Goal: Information Seeking & Learning: Check status

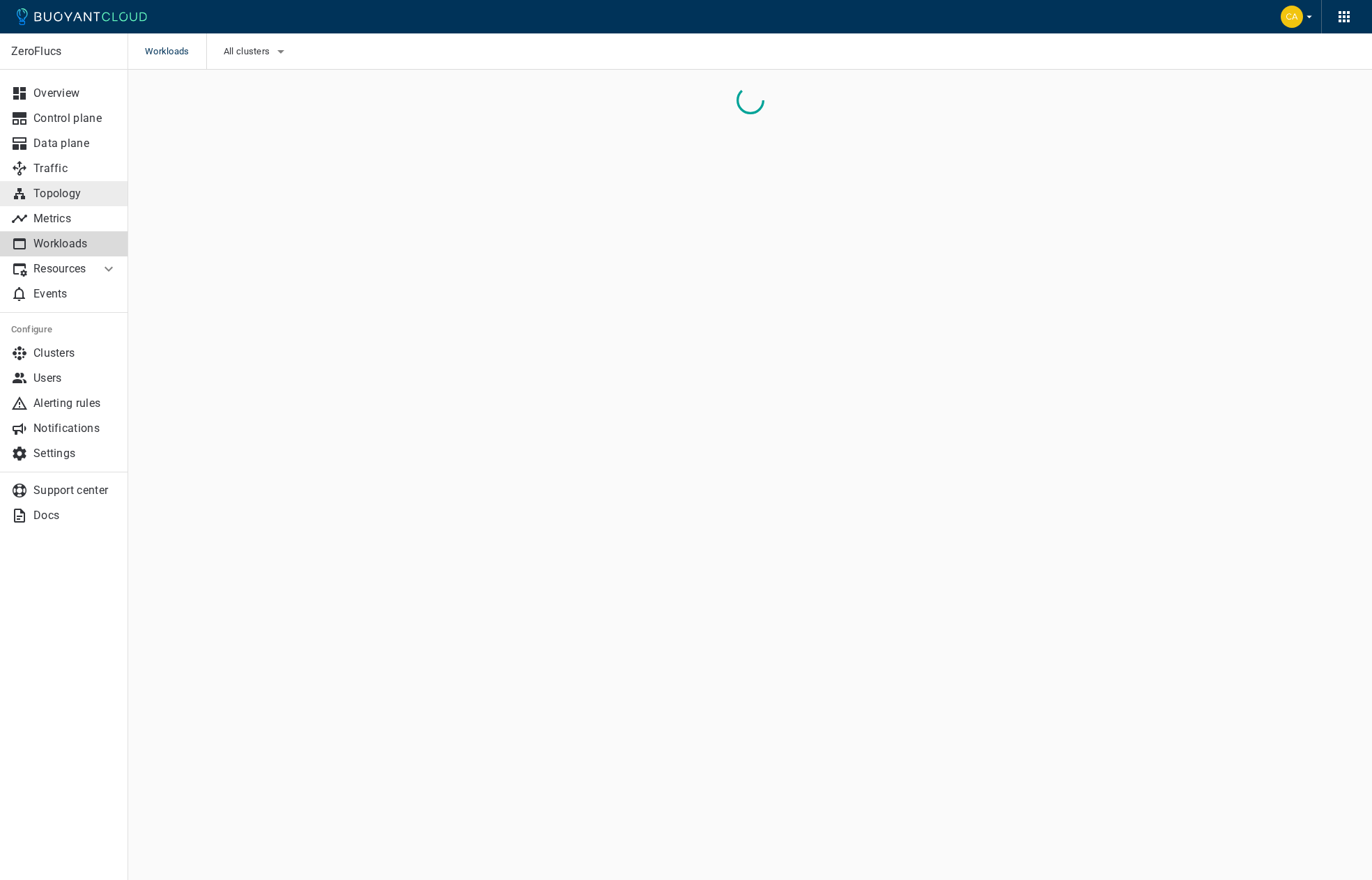
click at [60, 197] on p "Topology" at bounding box center [75, 194] width 84 height 14
click at [261, 58] on button "All clusters" at bounding box center [249, 51] width 66 height 21
click at [273, 95] on span "caesars-usp1" at bounding box center [285, 94] width 68 height 14
click at [245, 95] on input "caesars-usp1" at bounding box center [236, 95] width 17 height 17
checkbox input "true"
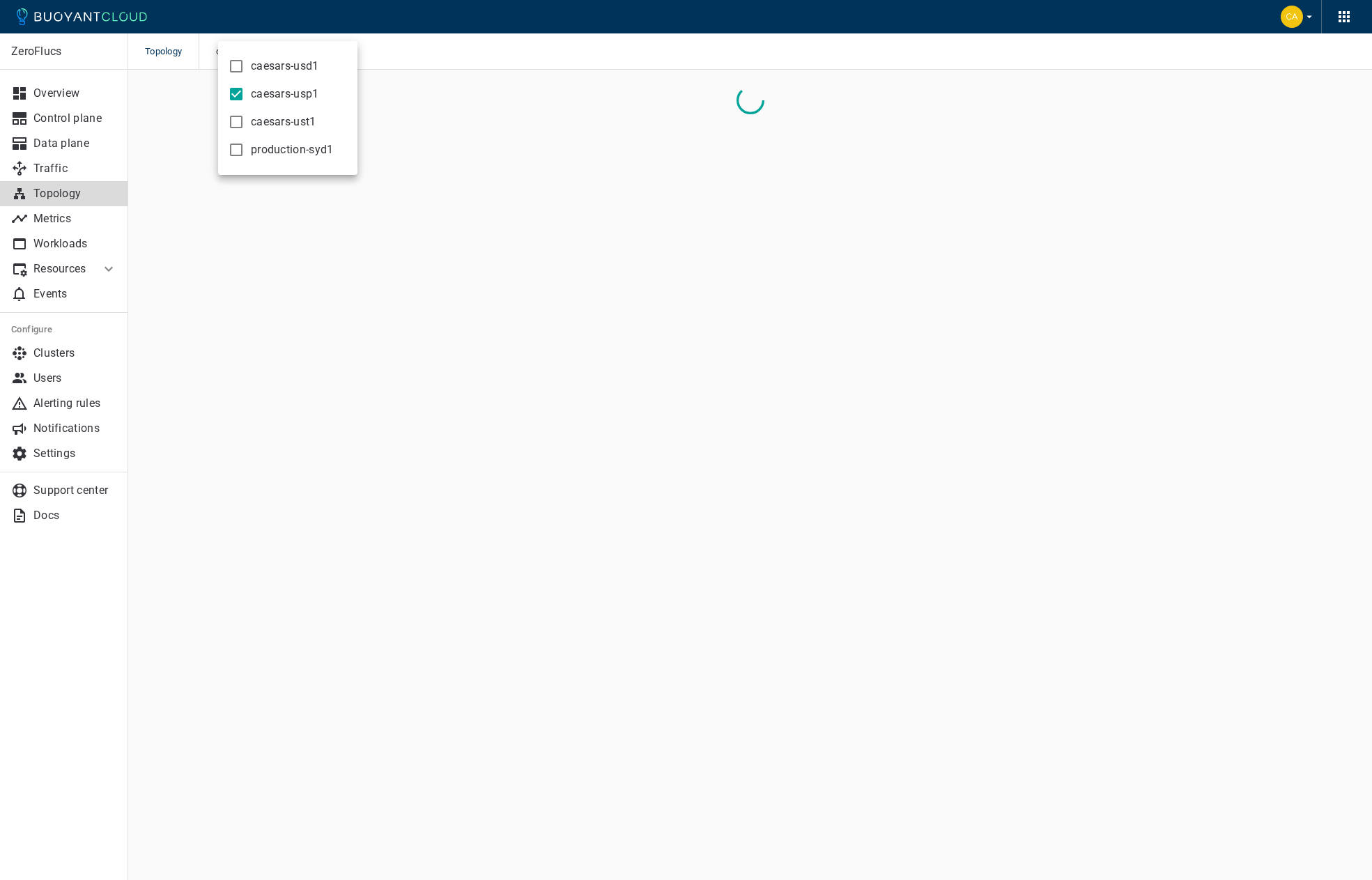
click at [558, 56] on div at bounding box center [686, 440] width 1372 height 880
click at [104, 628] on div "ZeroFlucs Overview Control plane Data plane Traffic Topology Metrics Workloads …" at bounding box center [63, 456] width 128 height 847
click at [53, 221] on p "Metrics" at bounding box center [75, 219] width 84 height 14
click at [44, 609] on div "ZeroFlucs Overview Control plane Data plane Traffic Topology Metrics Workloads …" at bounding box center [63, 456] width 128 height 847
click at [51, 215] on p "Metrics" at bounding box center [75, 219] width 84 height 14
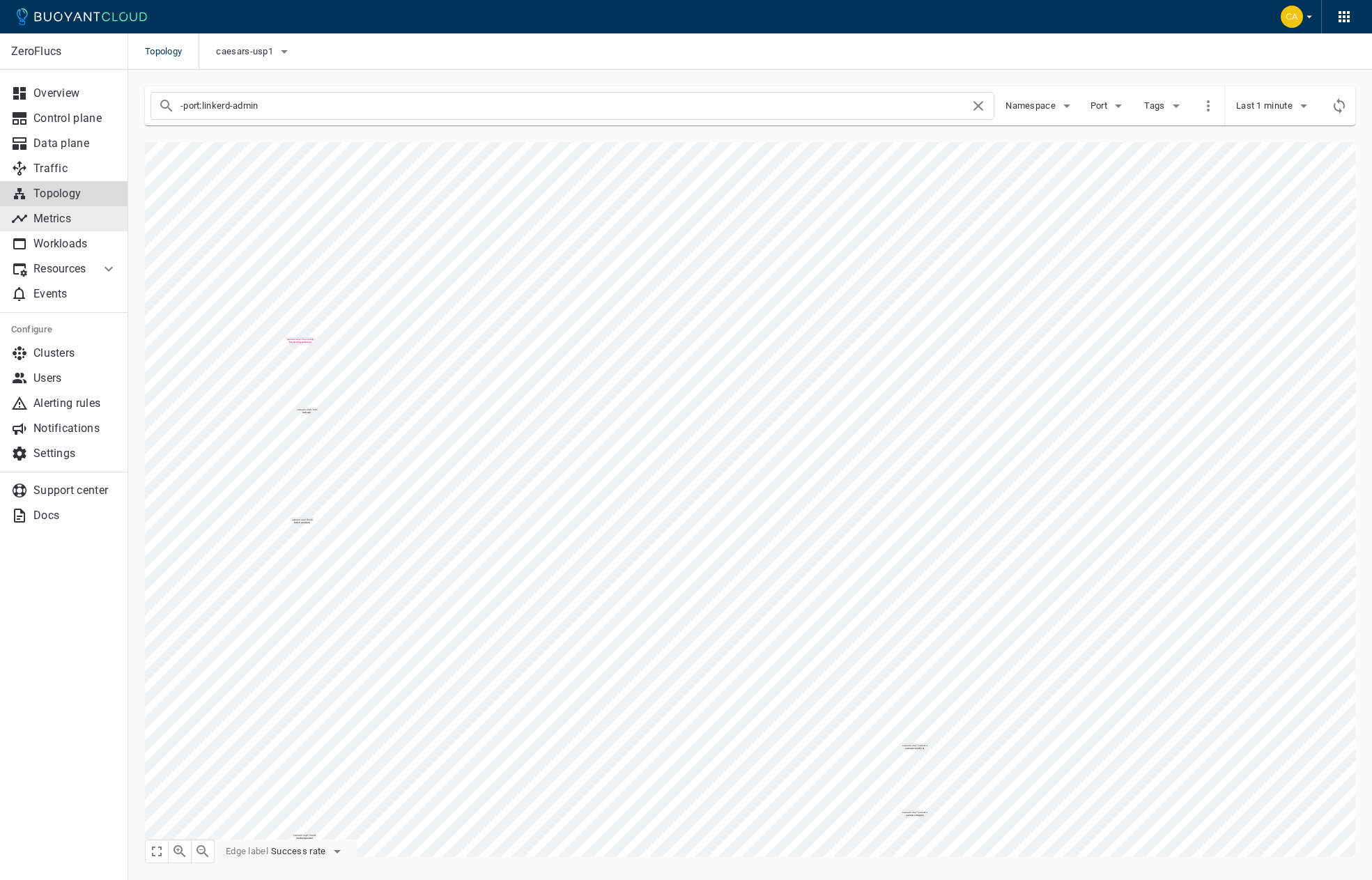
click at [66, 217] on p "Metrics" at bounding box center [75, 219] width 84 height 14
drag, startPoint x: 435, startPoint y: 93, endPoint x: 420, endPoint y: 102, distance: 17.5
click at [435, 93] on div "-port:linkerd-admin" at bounding box center [572, 106] width 844 height 28
drag, startPoint x: 400, startPoint y: 105, endPoint x: 67, endPoint y: 69, distance: 334.9
click at [129, 70] on div "ZeroFlucs Overview Control plane Data plane Traffic Topology Metrics Workloads …" at bounding box center [750, 475] width 1243 height 810
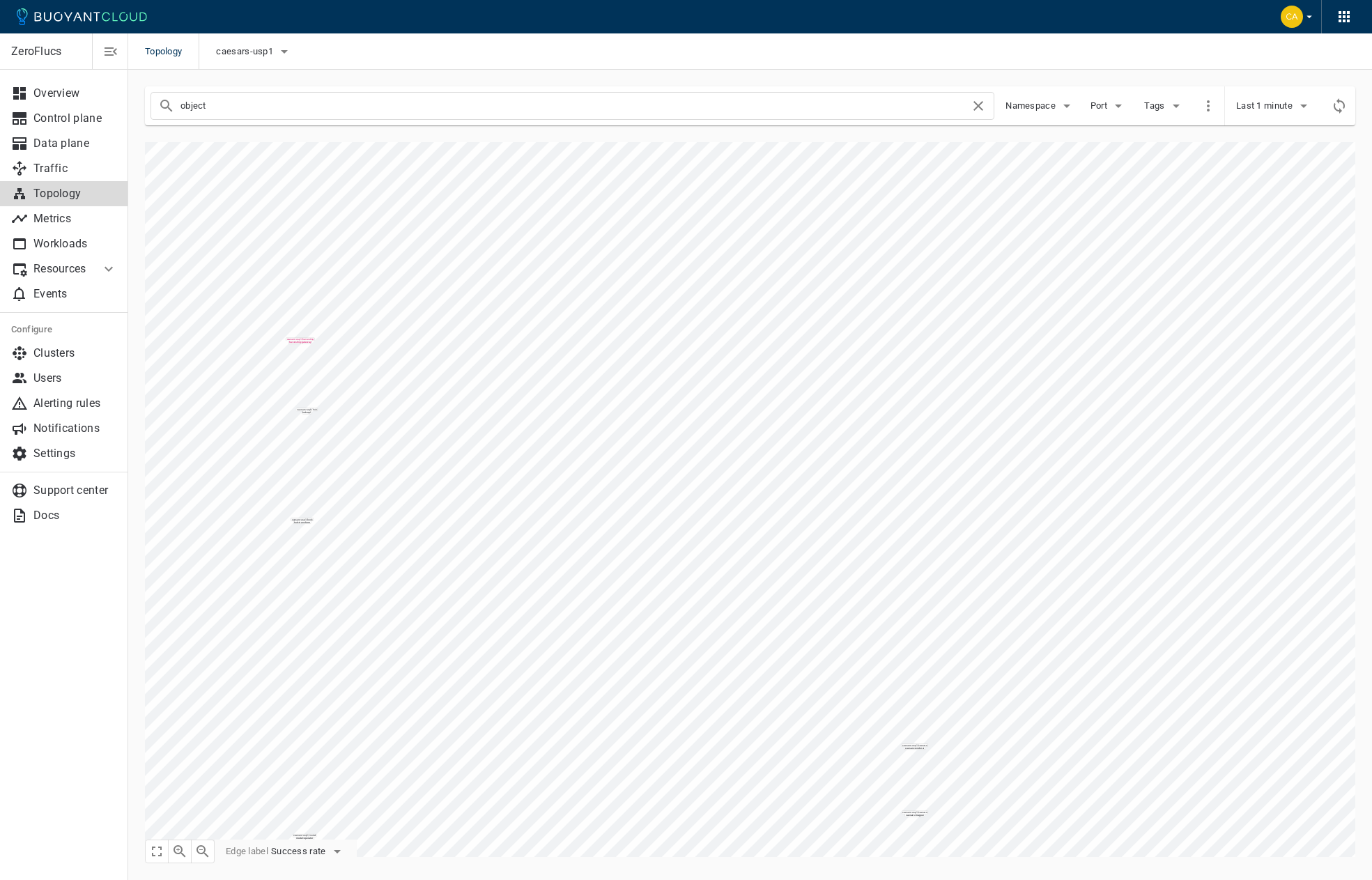
type input "object"
checkbox input "false"
type input "object"
click at [1268, 108] on span "Last 1 minute" at bounding box center [1265, 106] width 59 height 11
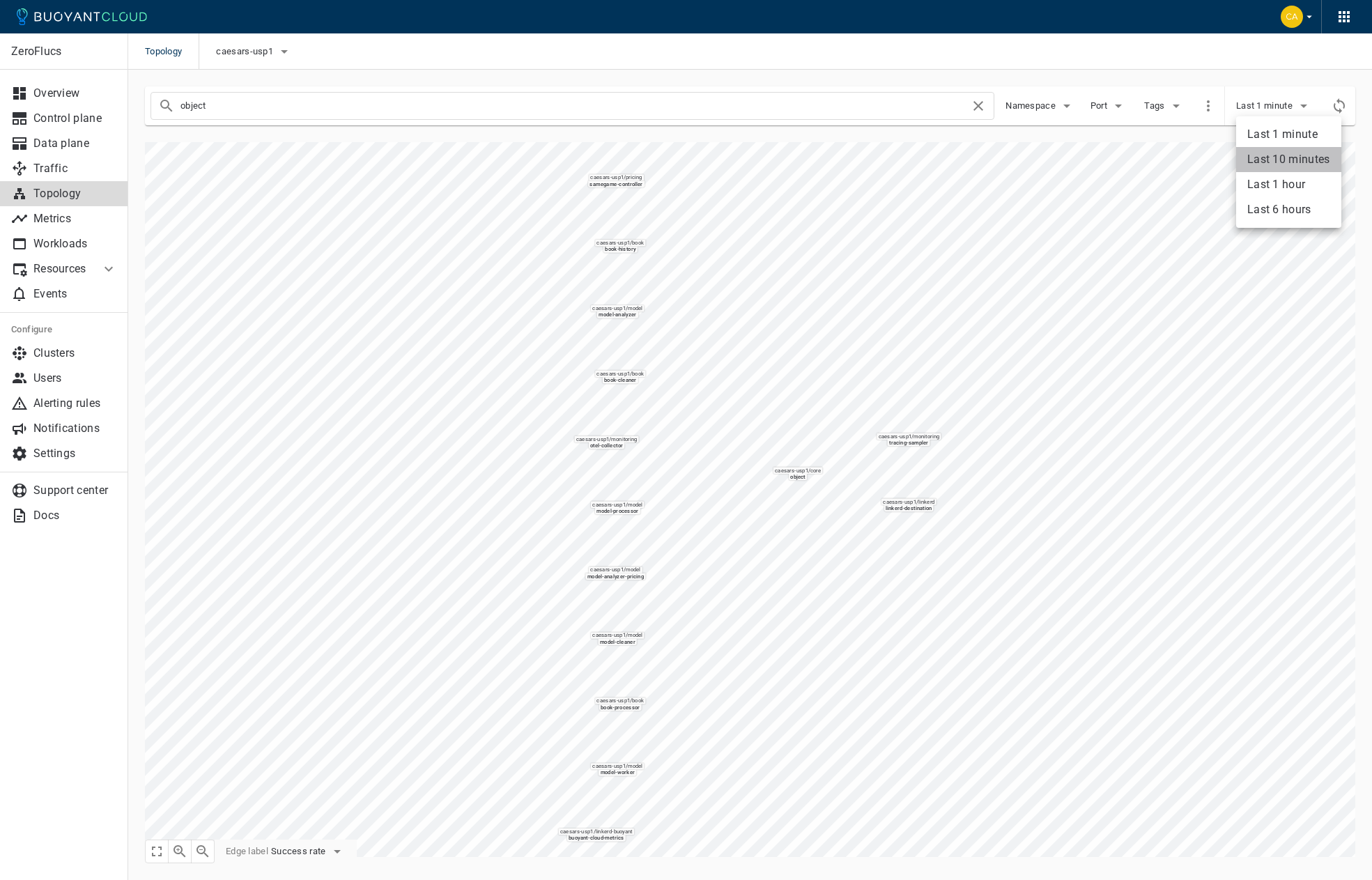
click at [1267, 153] on li "Last 10 minutes" at bounding box center [1288, 160] width 105 height 25
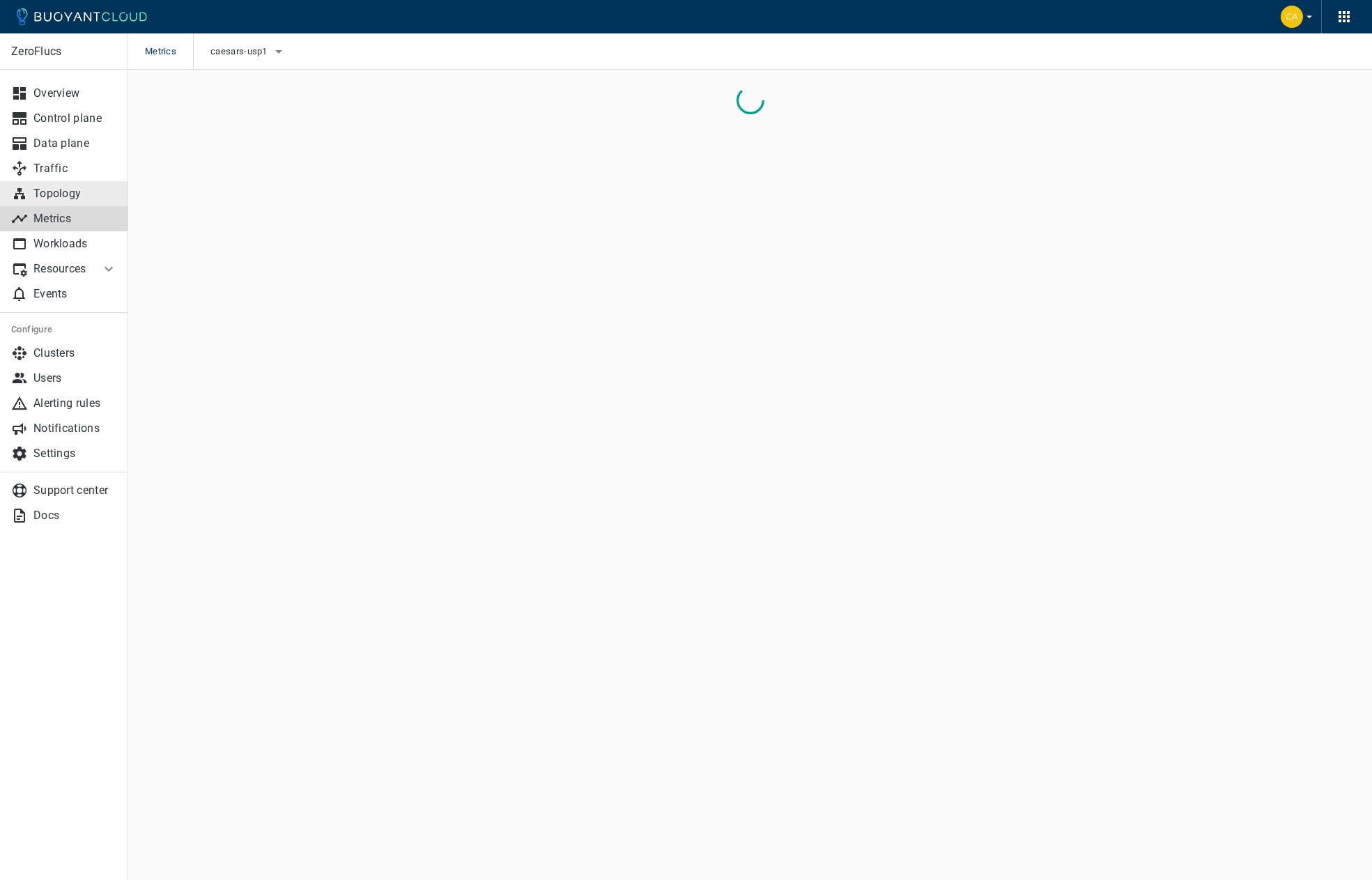
click at [53, 194] on p "Topology" at bounding box center [75, 194] width 84 height 14
click at [38, 244] on p "Workloads" at bounding box center [75, 244] width 84 height 14
click at [44, 218] on p "Metrics" at bounding box center [75, 219] width 84 height 14
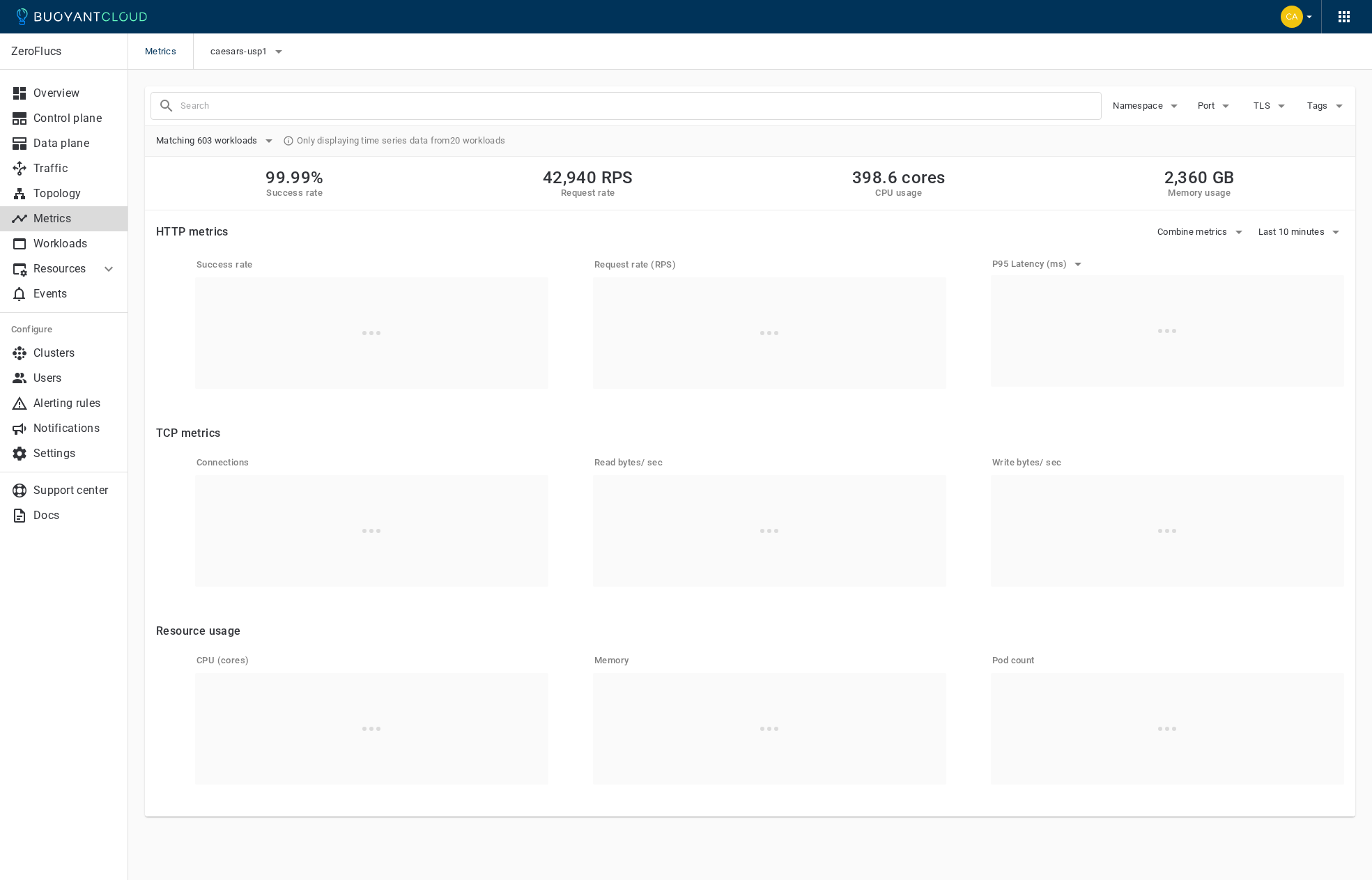
click at [251, 107] on input "text" at bounding box center [640, 105] width 921 height 19
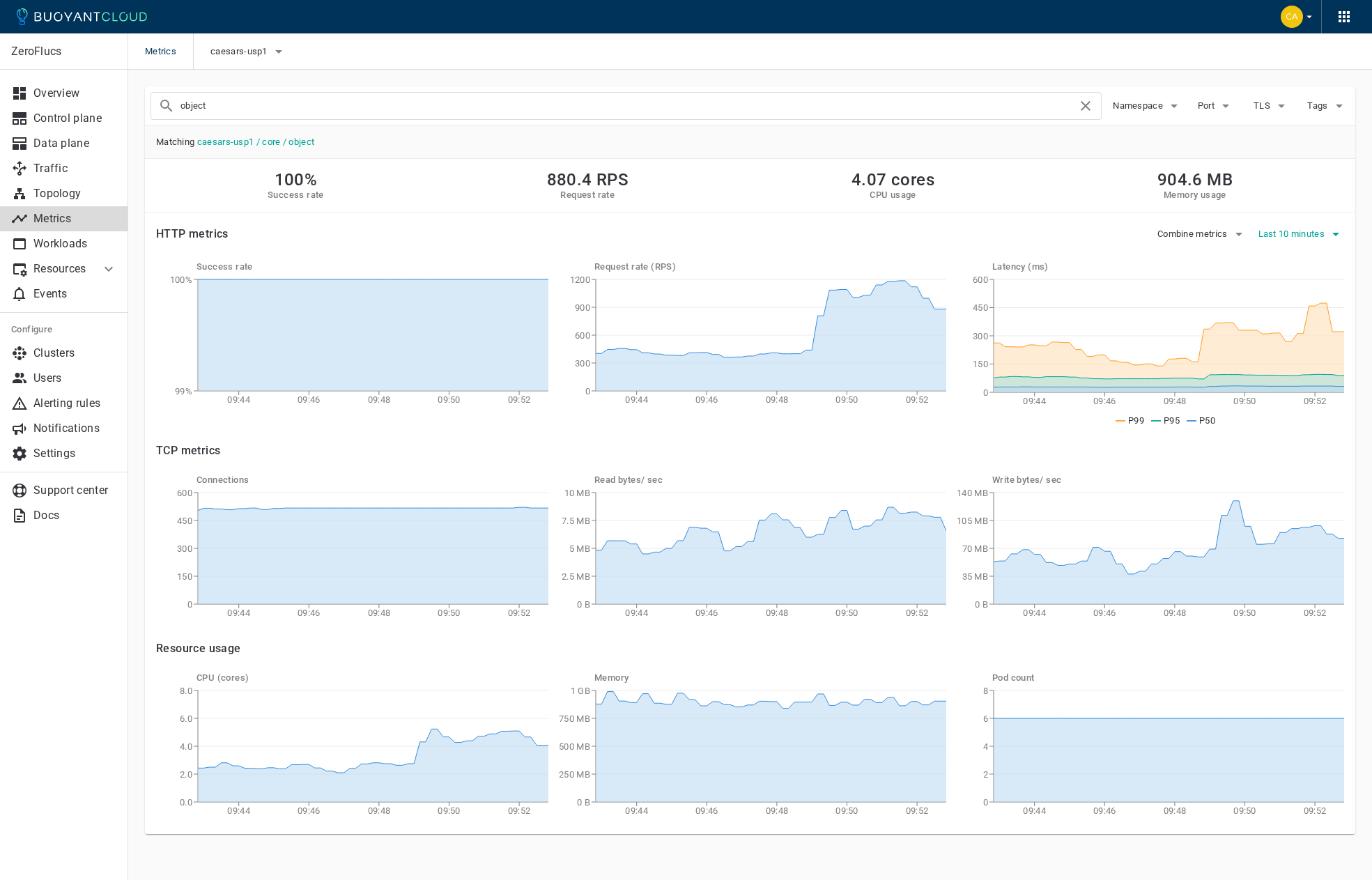
click at [1302, 236] on span "Last 10 minutes" at bounding box center [1293, 234] width 70 height 11
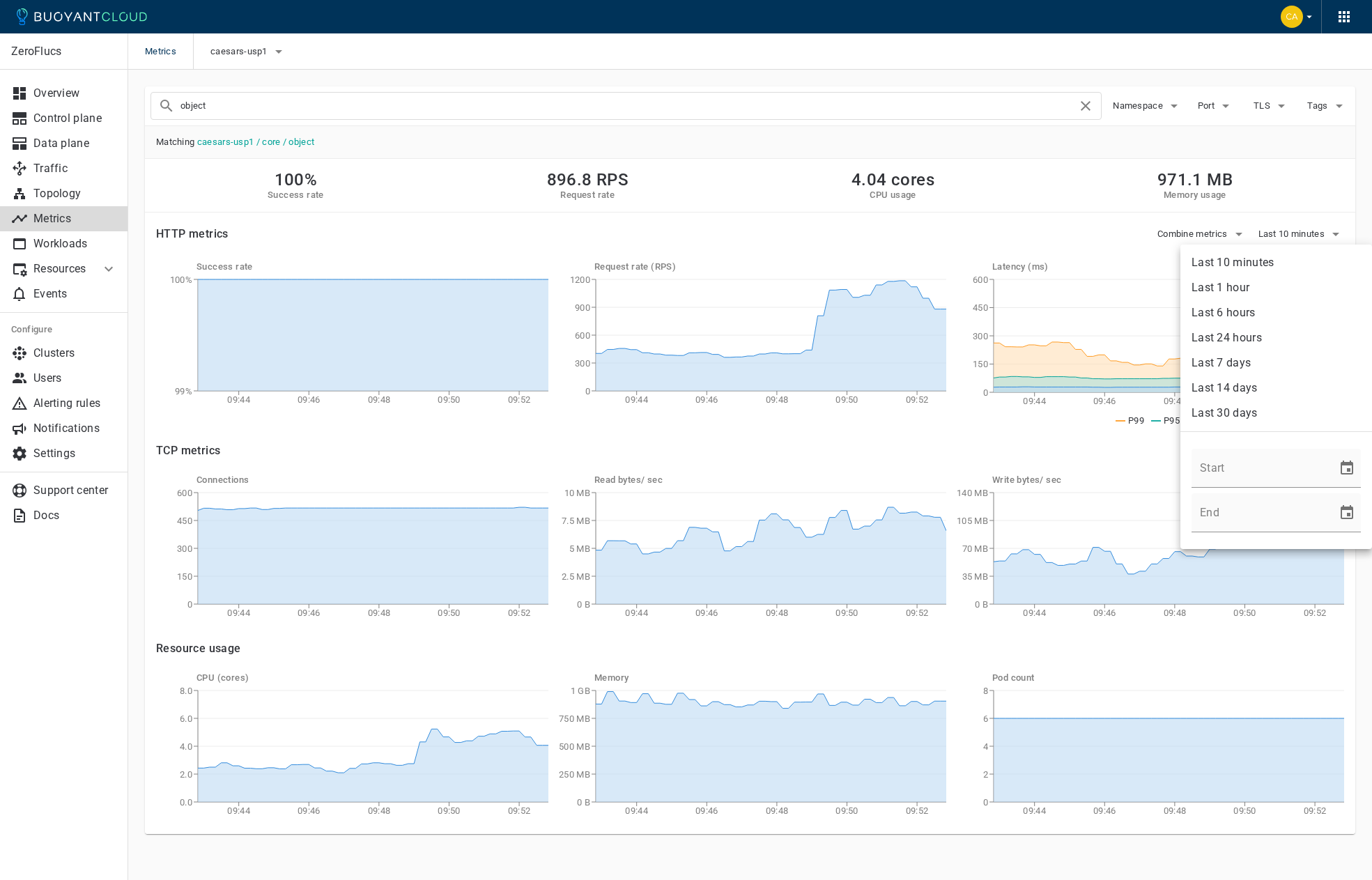
click at [1256, 308] on li "Last 6 hours" at bounding box center [1275, 313] width 191 height 25
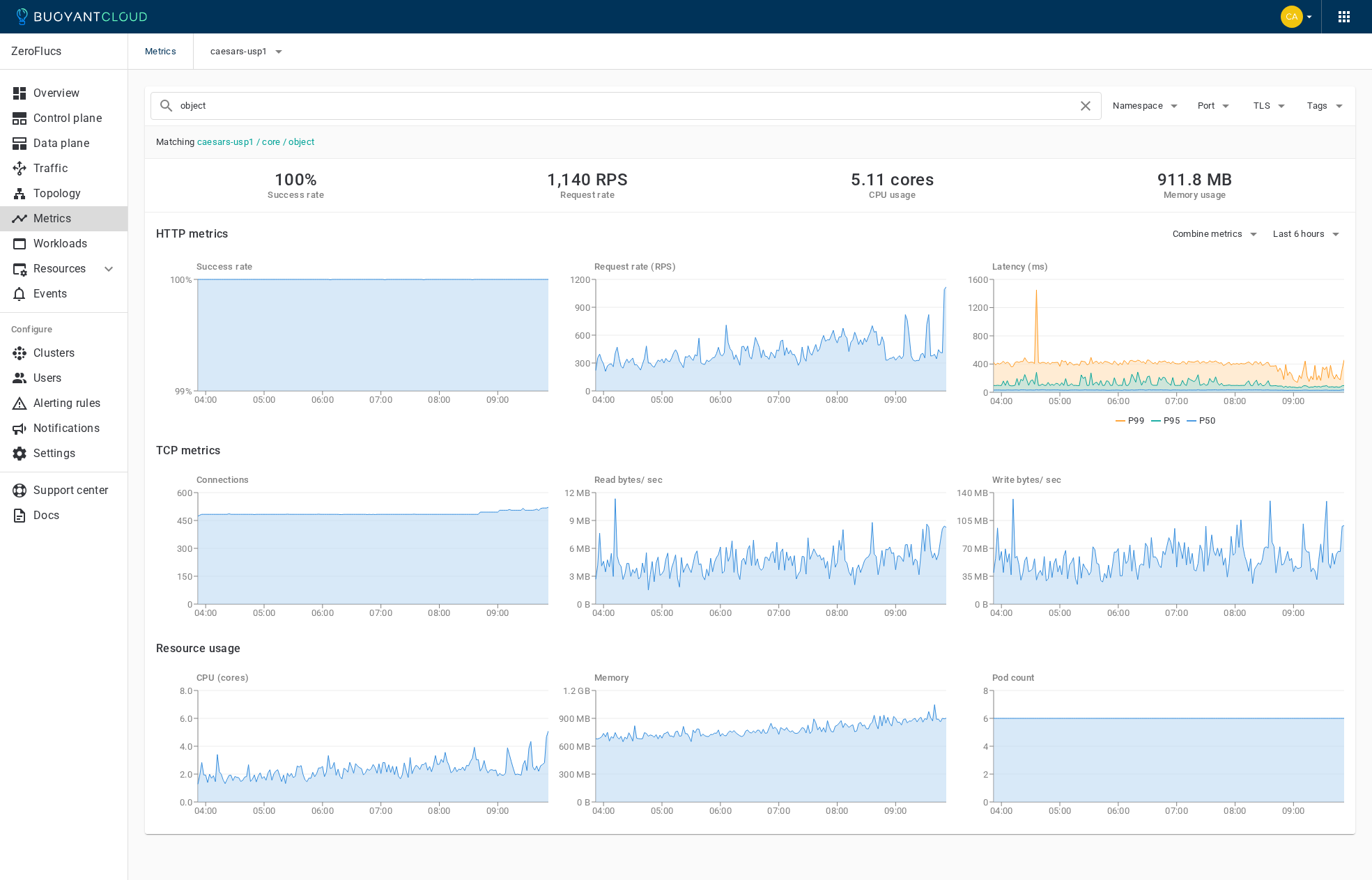
click at [156, 101] on div "object" at bounding box center [626, 106] width 951 height 28
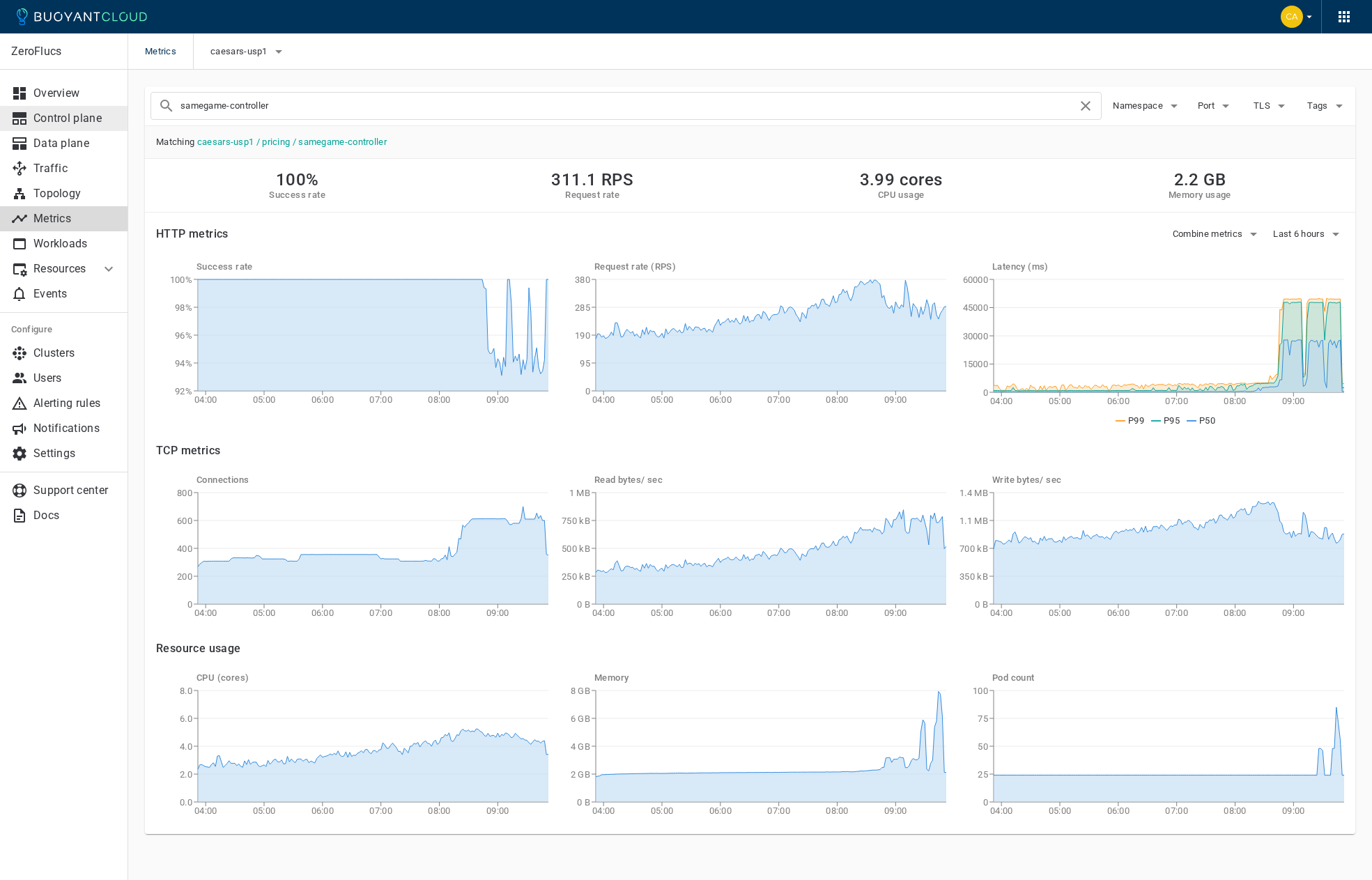
drag, startPoint x: 332, startPoint y: 111, endPoint x: 117, endPoint y: 108, distance: 215.0
click at [129, 108] on div "ZeroFlucs Overview Control plane Data plane Traffic Topology Metrics Workloads …" at bounding box center [750, 480] width 1243 height 820
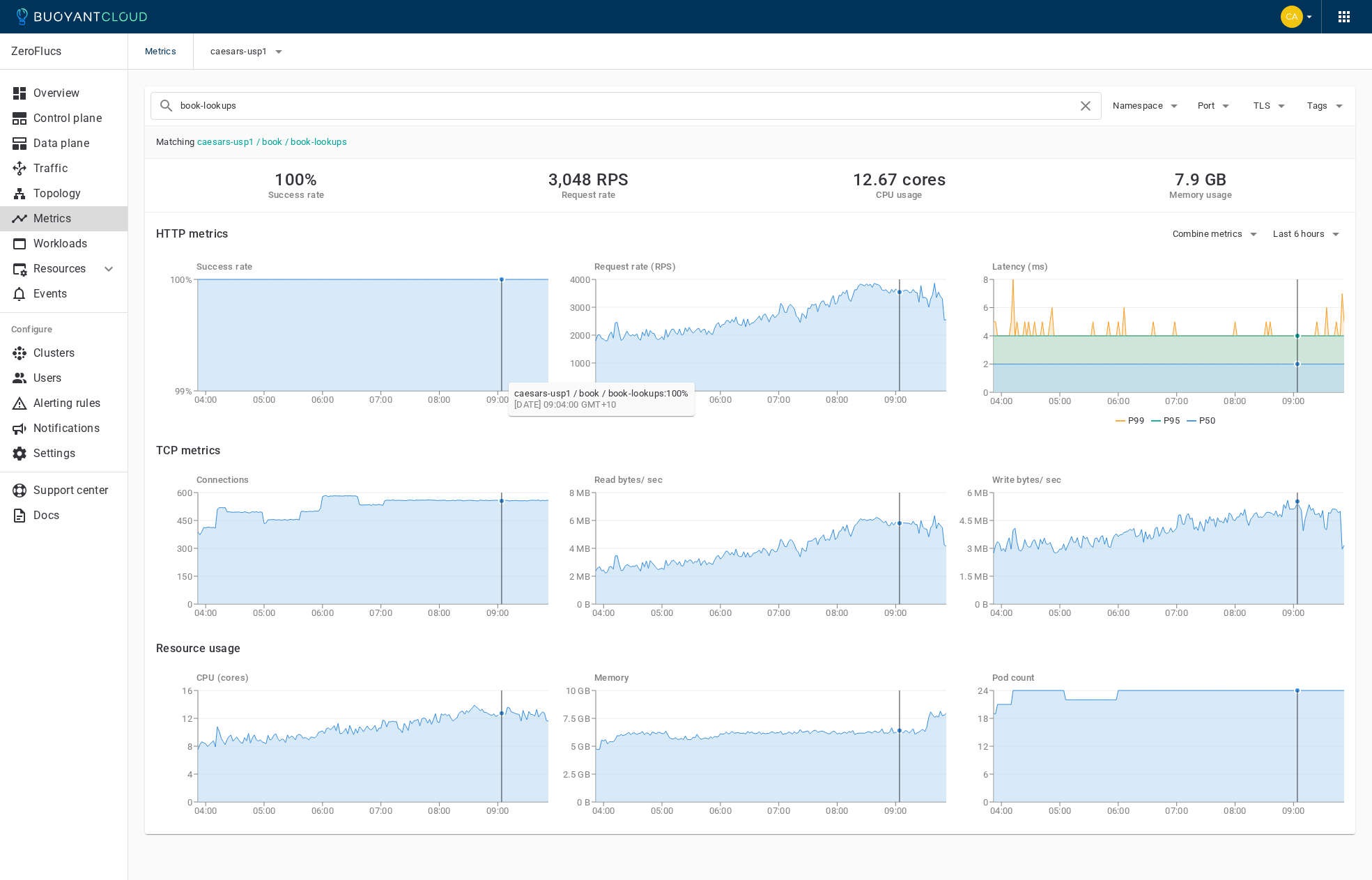
scroll to position [1, 0]
drag, startPoint x: 247, startPoint y: 101, endPoint x: 104, endPoint y: 102, distance: 143.0
click at [129, 104] on div "ZeroFlucs Overview Control plane Data plane Traffic Topology Metrics Workloads …" at bounding box center [750, 479] width 1243 height 820
drag, startPoint x: 262, startPoint y: 108, endPoint x: 83, endPoint y: 89, distance: 180.0
click at [129, 89] on div "ZeroFlucs Overview Control plane Data plane Traffic Topology Metrics Workloads …" at bounding box center [750, 479] width 1243 height 820
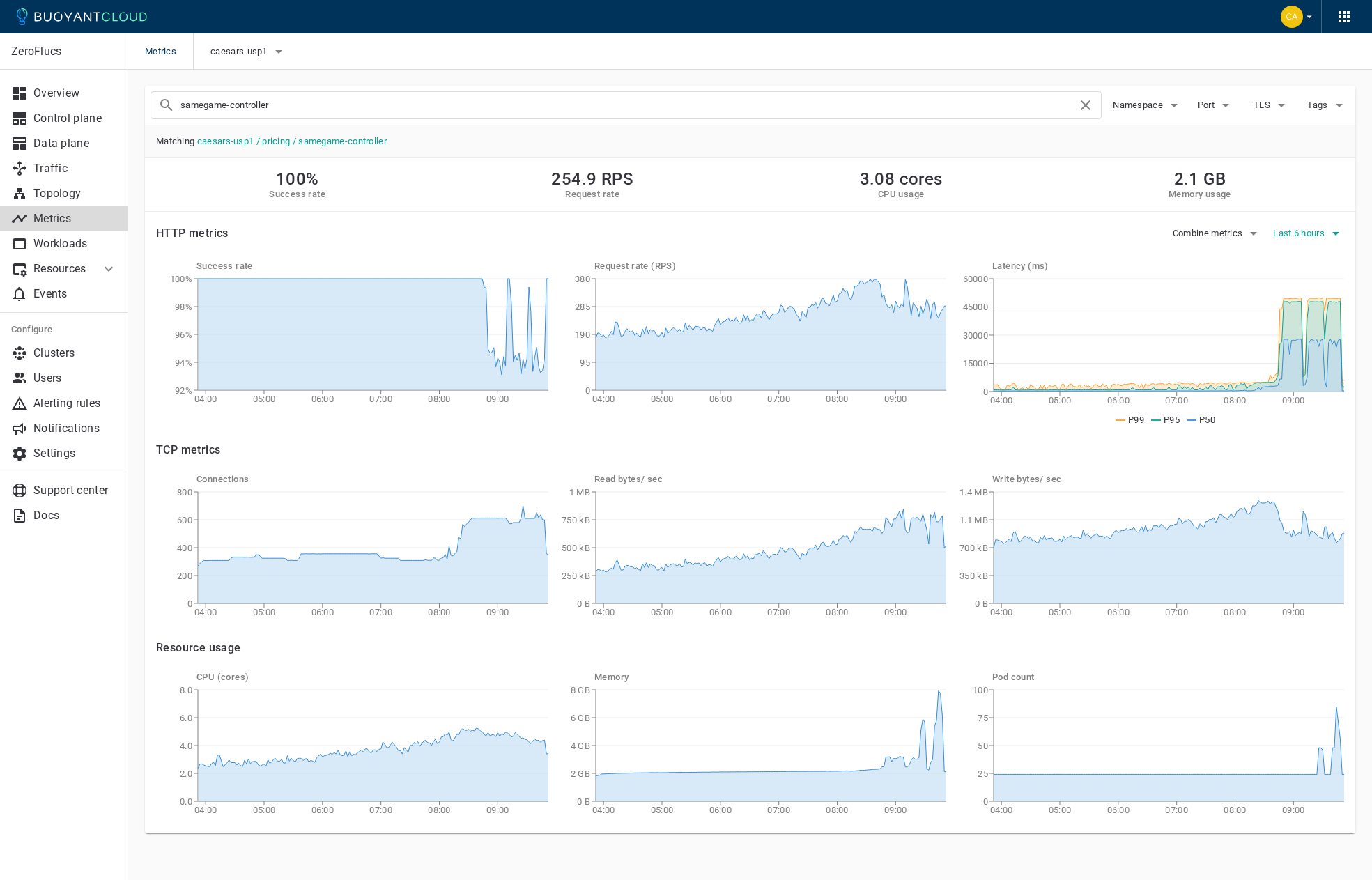
click at [1307, 233] on span "Last 6 hours" at bounding box center [1300, 233] width 54 height 11
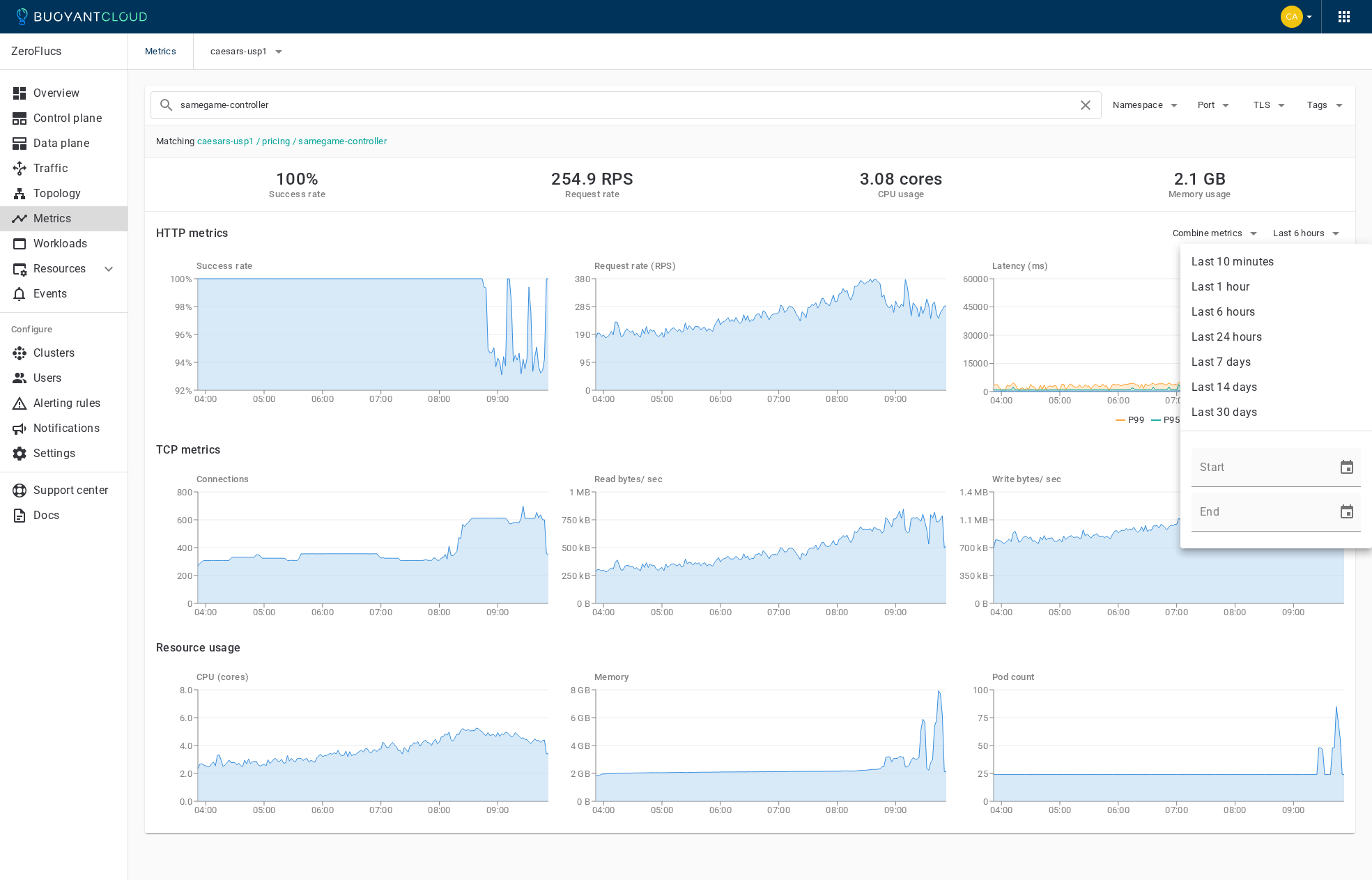
click at [1243, 335] on li "Last 24 hours" at bounding box center [1275, 337] width 191 height 25
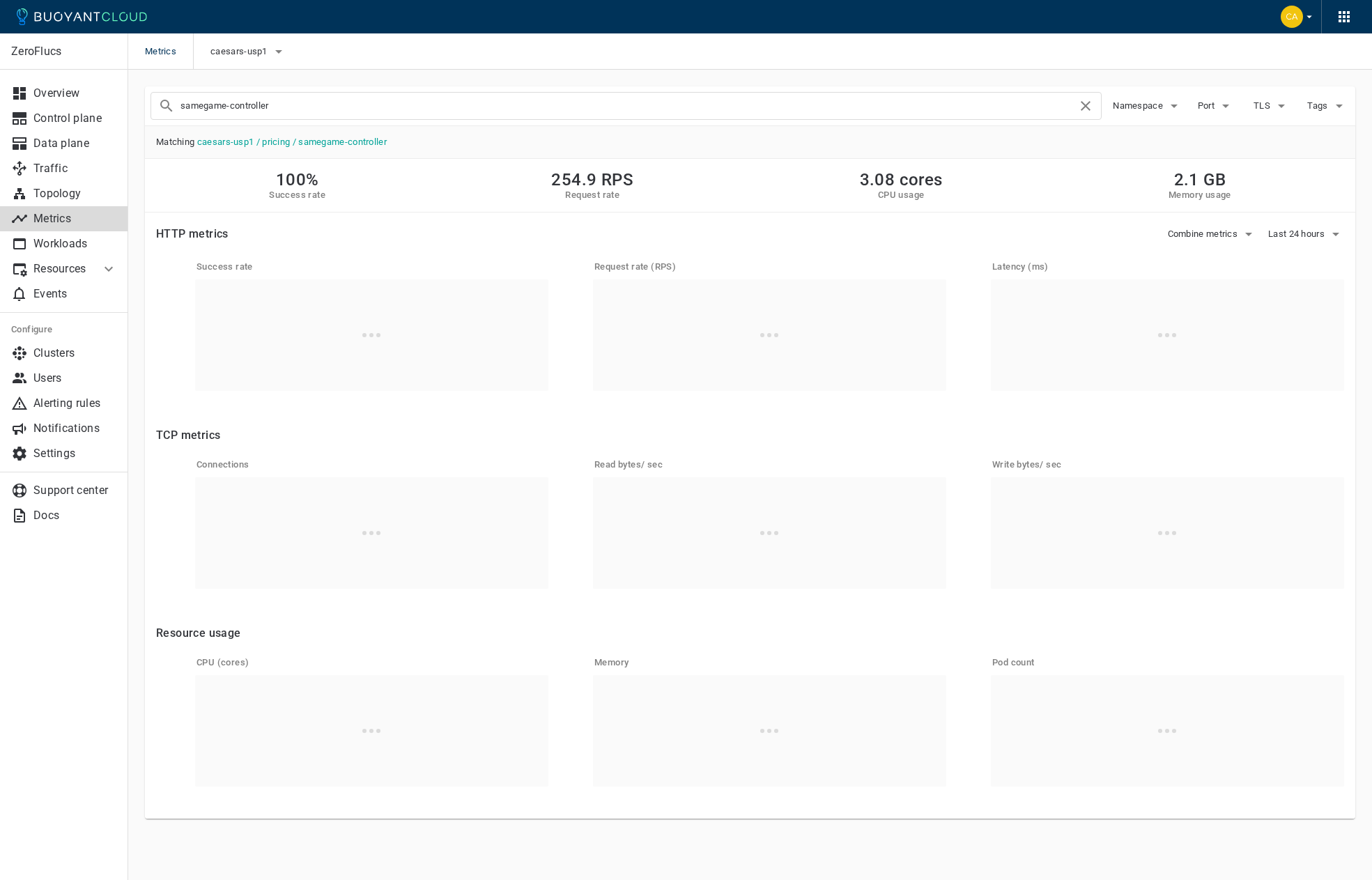
click at [1329, 145] on span "Matching caesars-usp1 / pricing / samegame-controller" at bounding box center [749, 142] width 1210 height 32
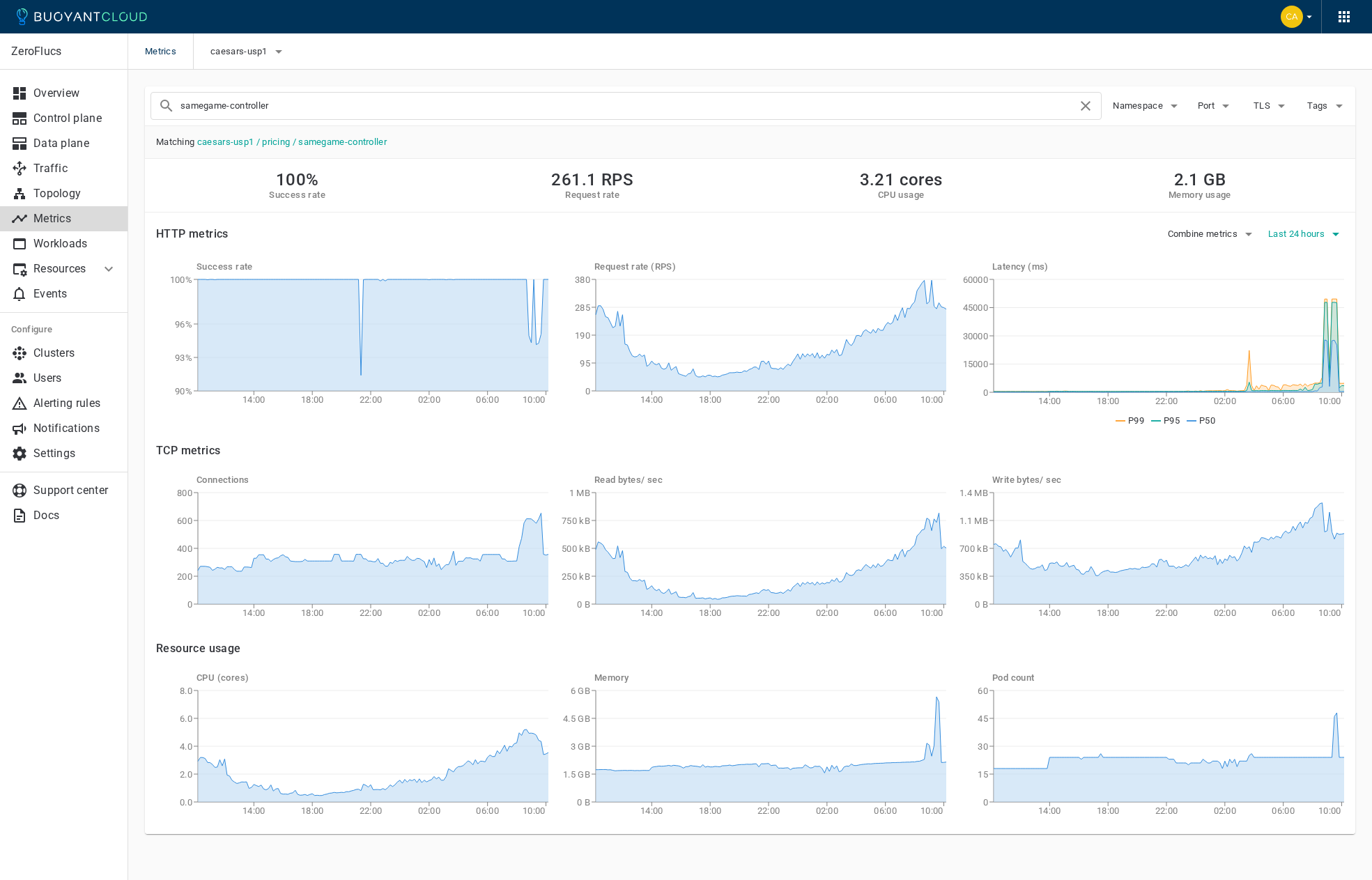
click at [1278, 241] on button "Last 24 hours" at bounding box center [1306, 234] width 76 height 21
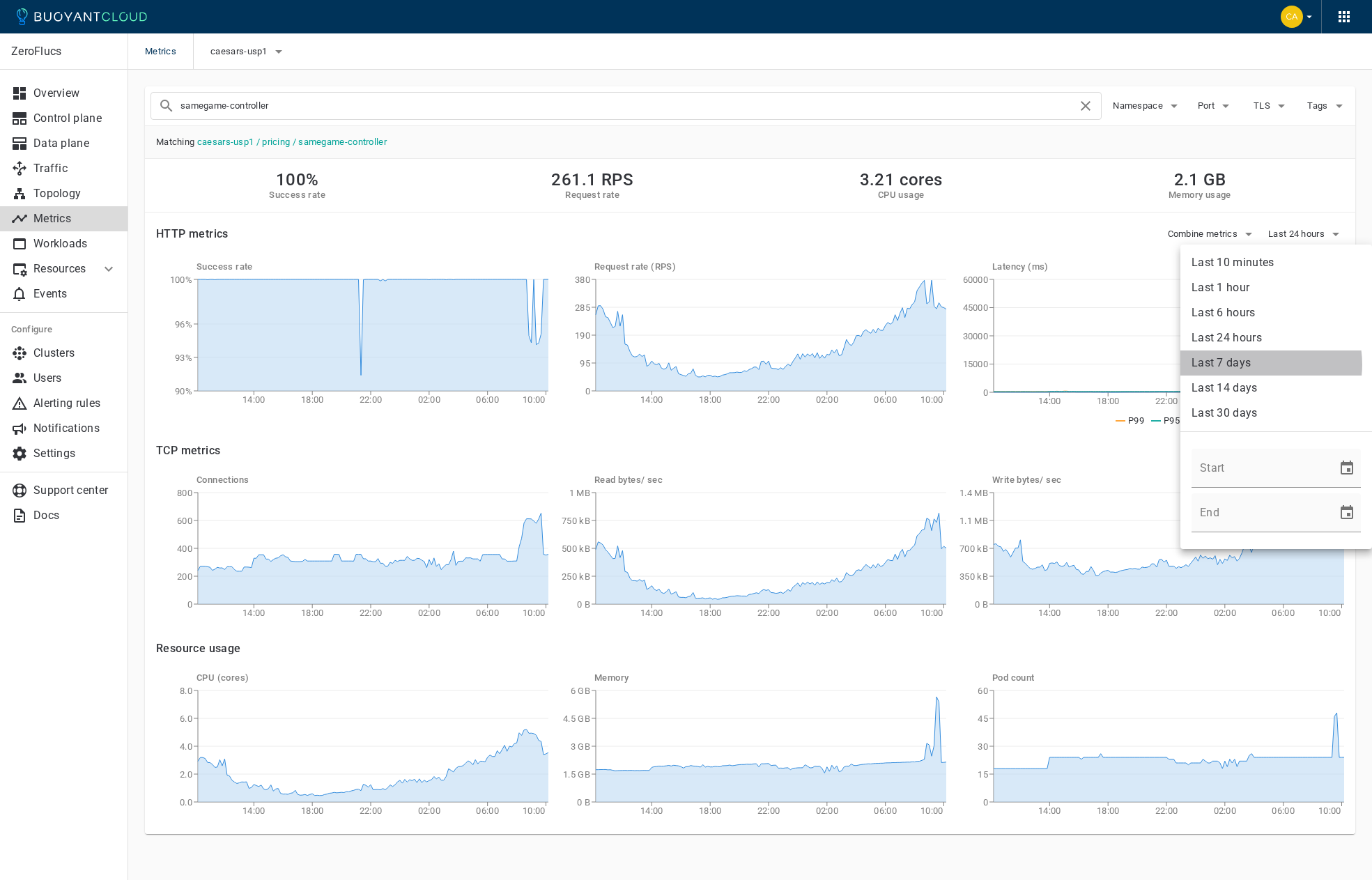
click at [1256, 365] on li "Last 7 days" at bounding box center [1275, 363] width 191 height 25
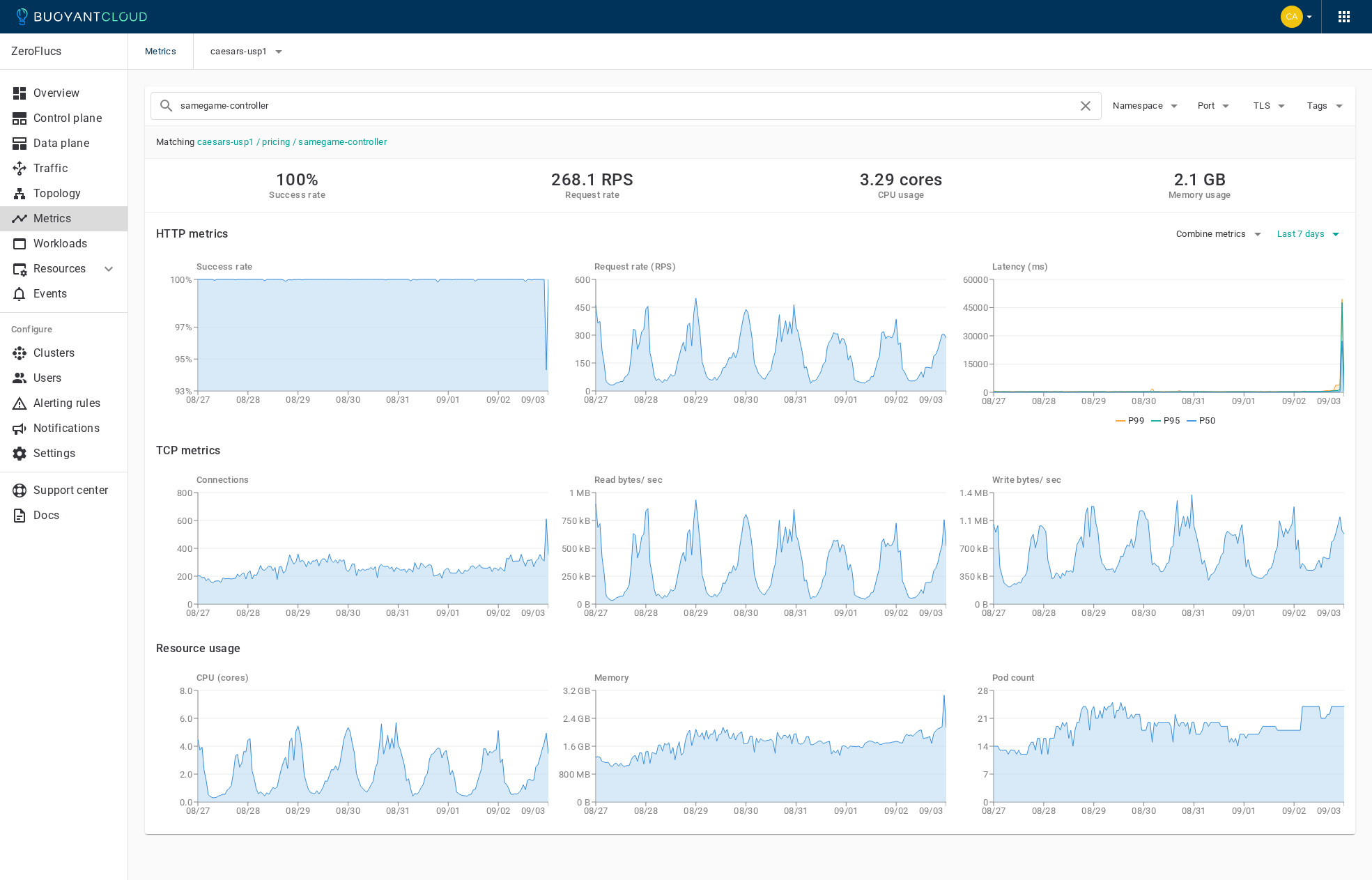
click at [1277, 239] on span "Last 7 days" at bounding box center [1302, 234] width 50 height 11
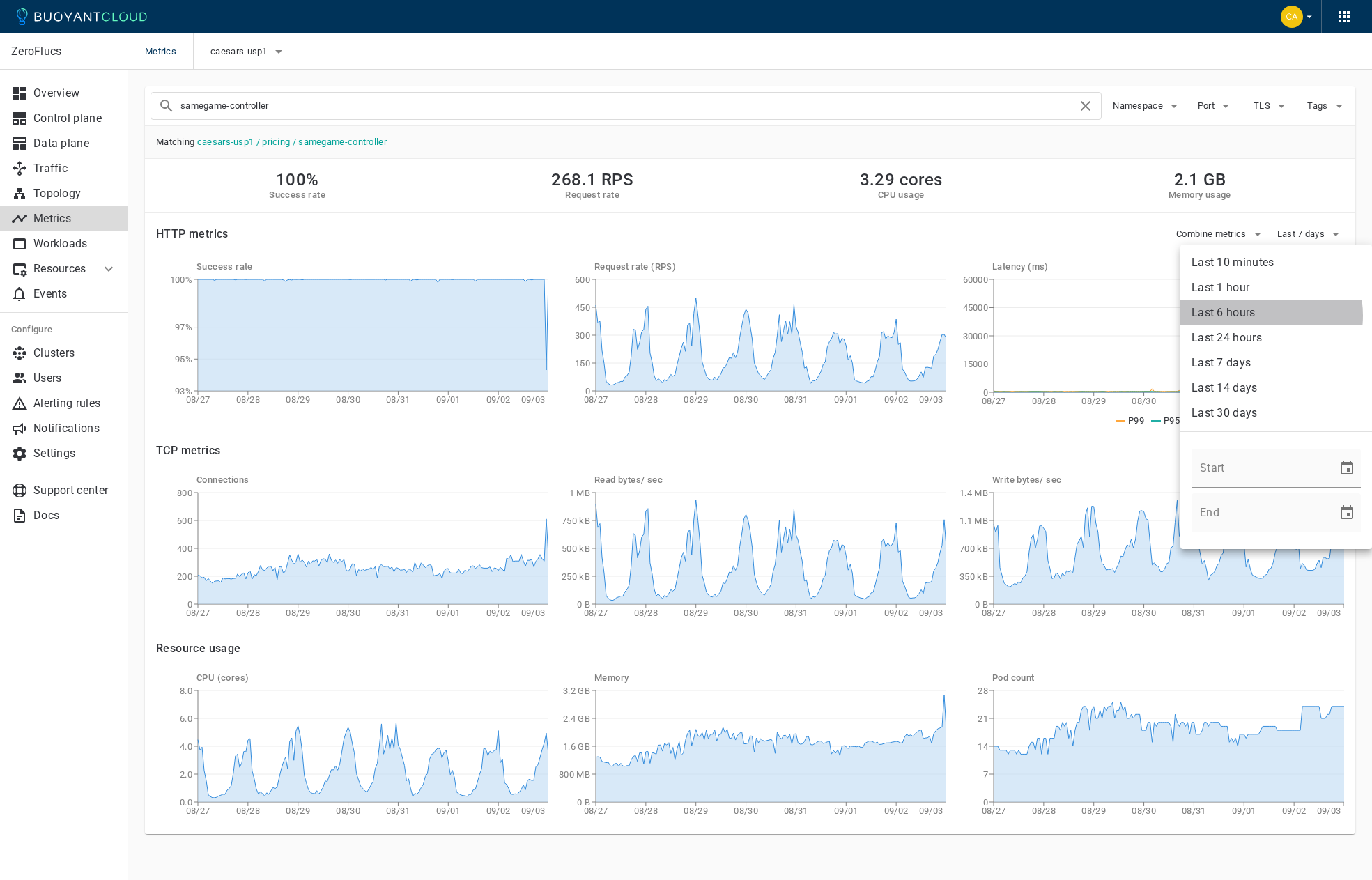
click at [1257, 316] on li "Last 6 hours" at bounding box center [1275, 313] width 191 height 25
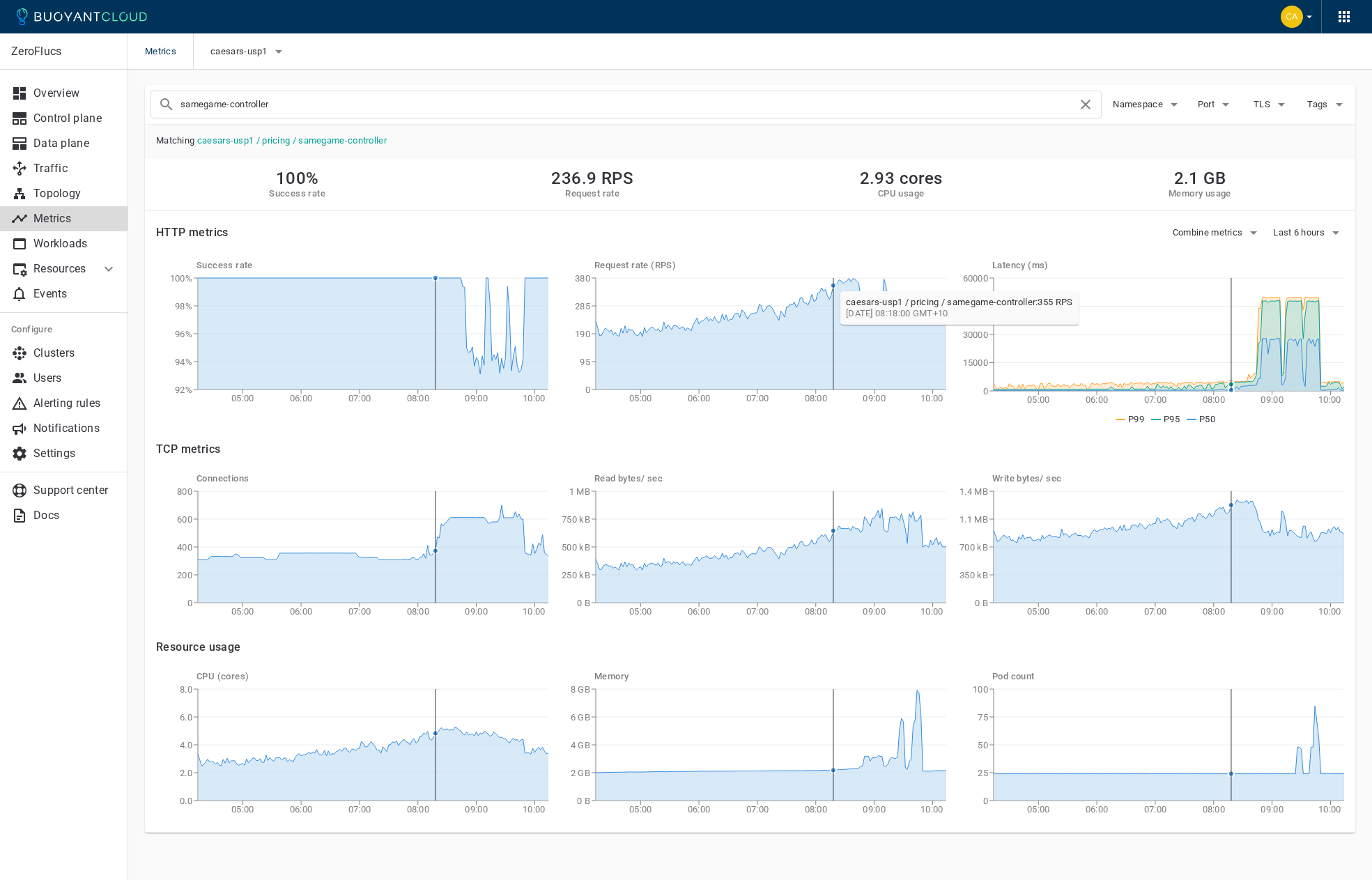
scroll to position [3, 0]
click at [1309, 226] on span "Last 6 hours" at bounding box center [1300, 232] width 54 height 11
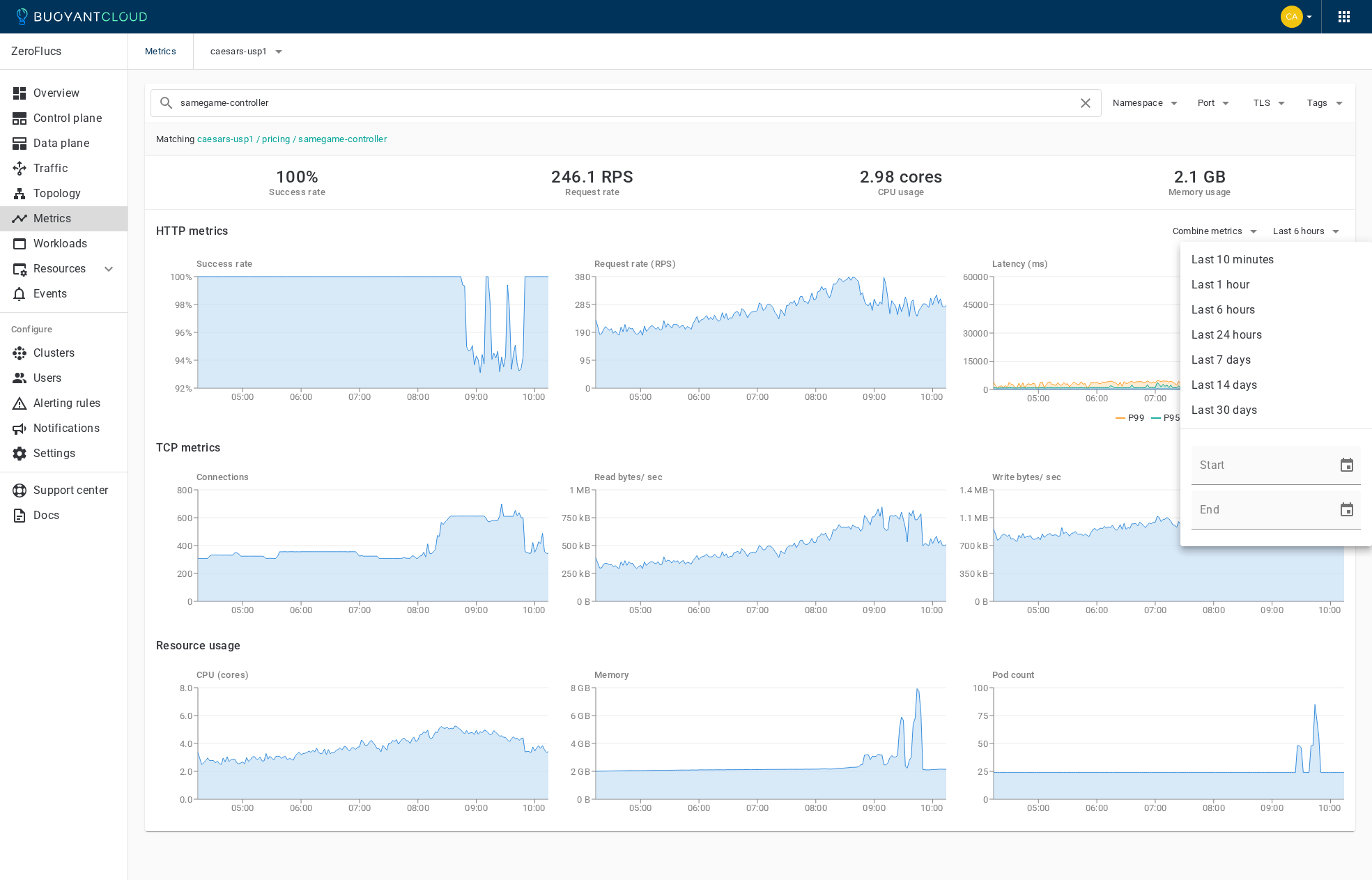
click at [1253, 335] on li "Last 24 hours" at bounding box center [1275, 335] width 191 height 25
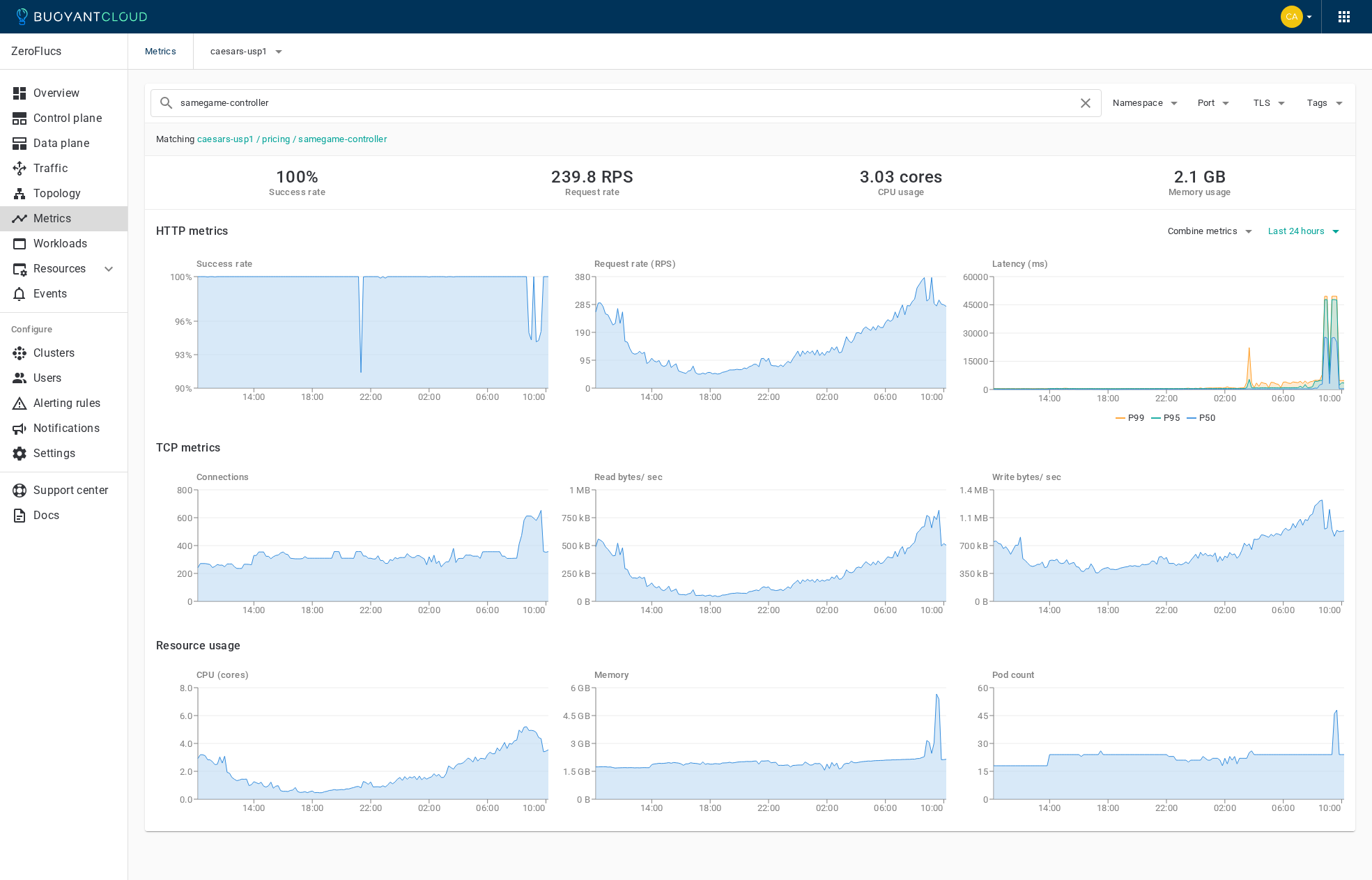
click at [1279, 234] on span "Last 24 hours" at bounding box center [1298, 232] width 59 height 11
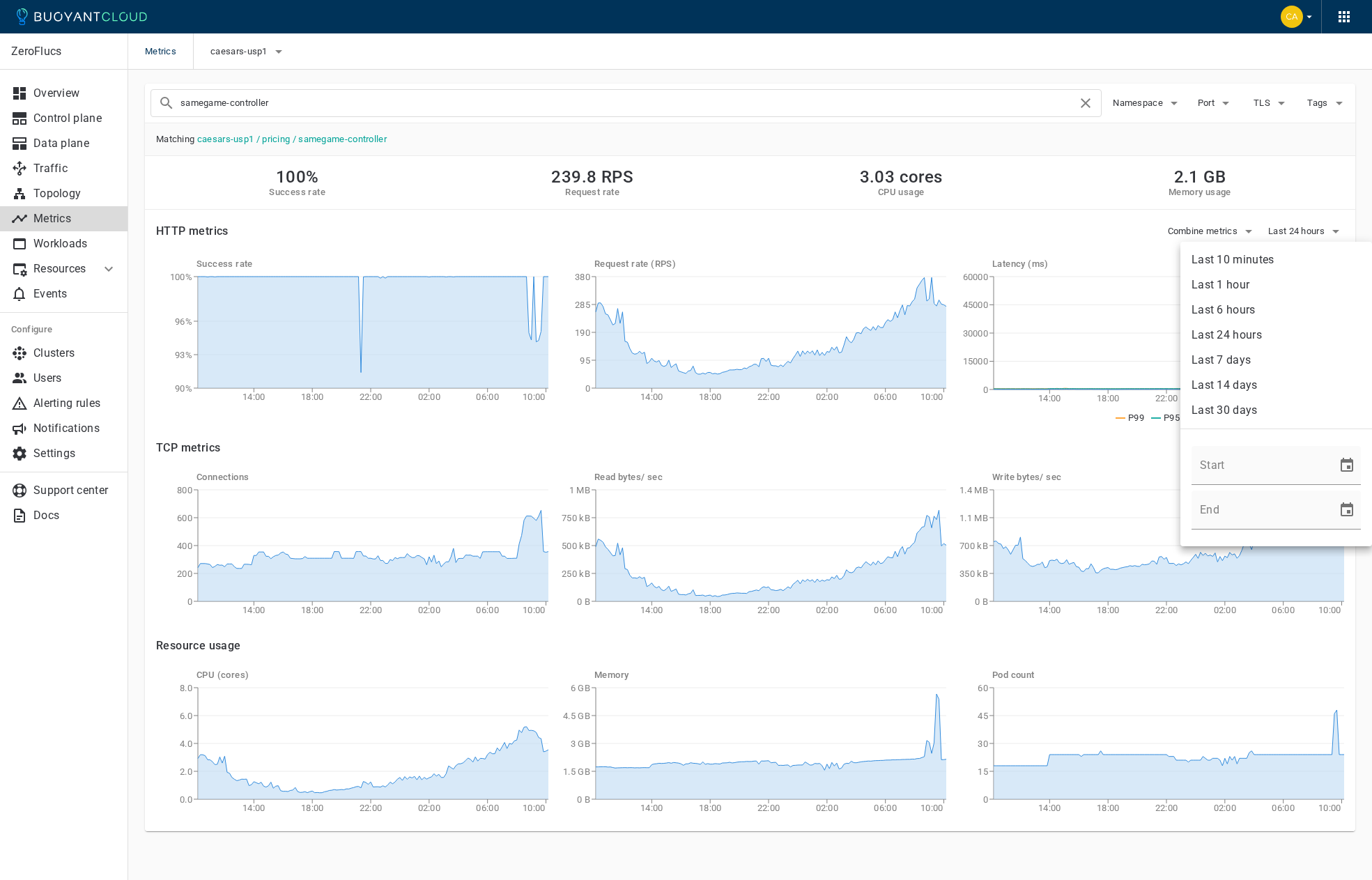
click at [1274, 357] on li "Last 7 days" at bounding box center [1275, 360] width 191 height 25
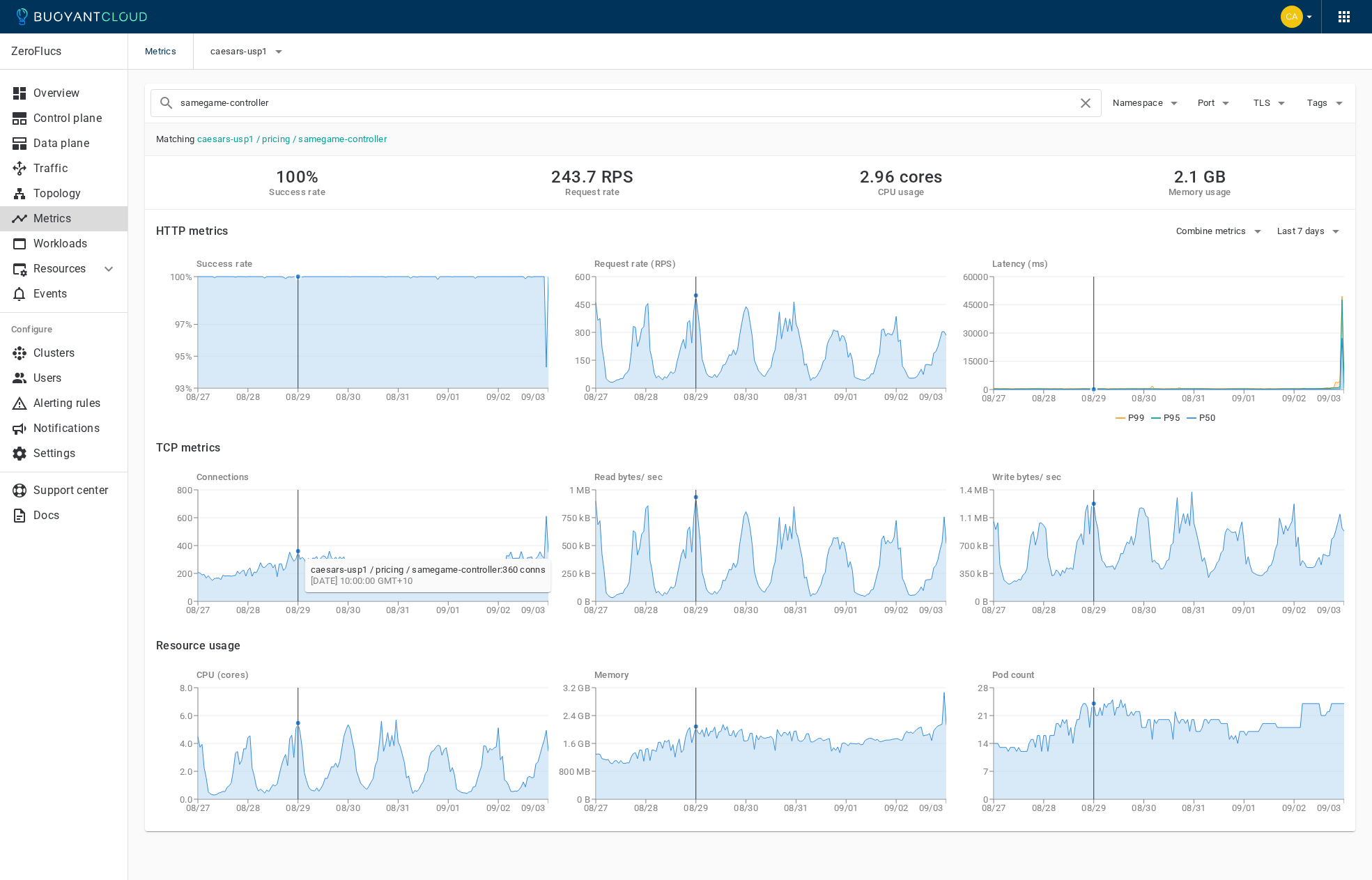
click at [298, 552] on circle at bounding box center [298, 551] width 5 height 5
drag, startPoint x: 287, startPoint y: 103, endPoint x: 133, endPoint y: 100, distance: 154.0
click at [133, 101] on div "ZeroFlucs Overview Control plane Data plane Traffic Topology Metrics Workloads …" at bounding box center [750, 476] width 1243 height 820
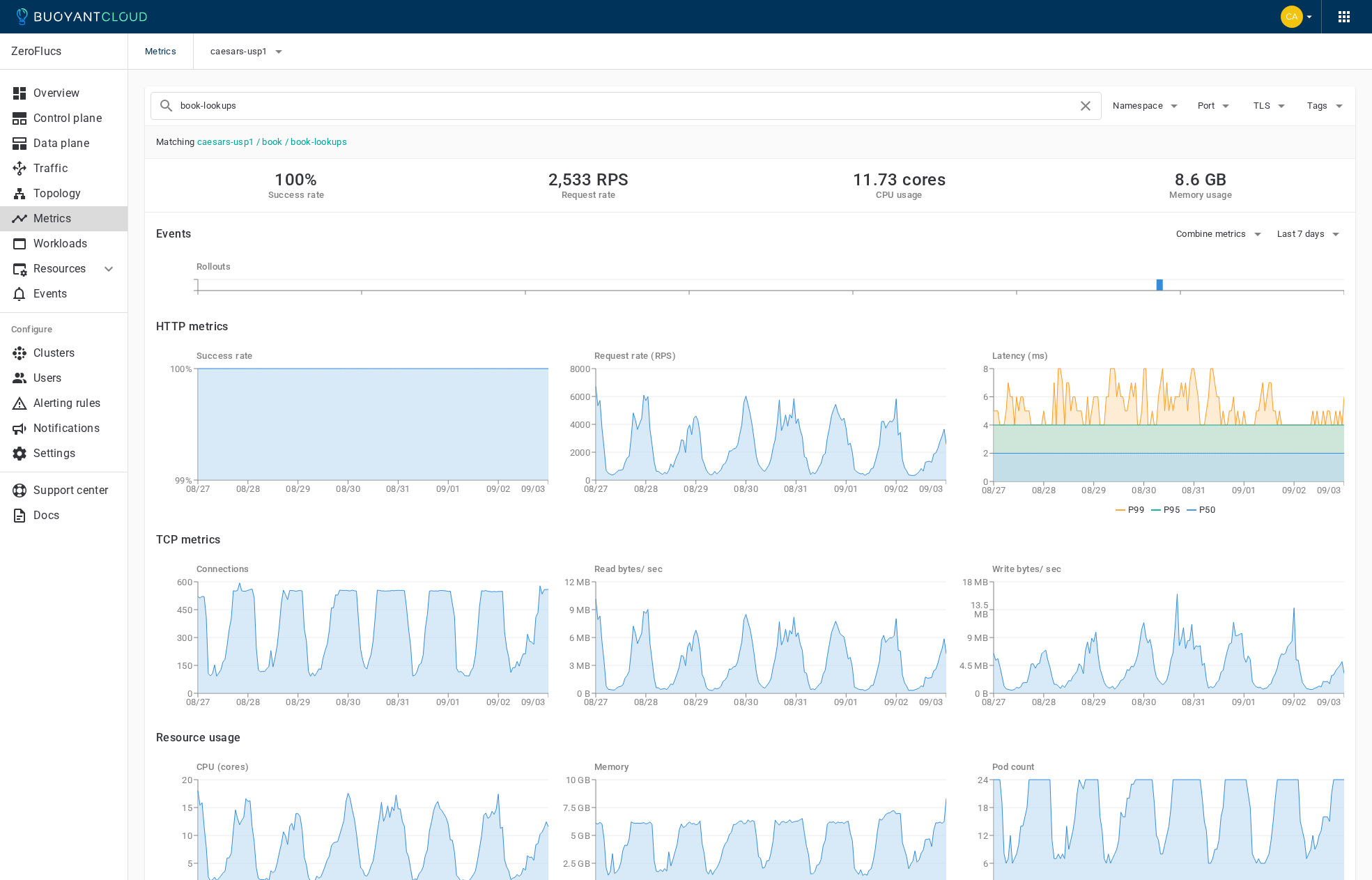
click at [262, 108] on input "book-lookups" at bounding box center [629, 105] width 897 height 19
drag, startPoint x: 242, startPoint y: 105, endPoint x: 70, endPoint y: 72, distance: 175.1
click at [129, 72] on div "ZeroFlucs Overview Control plane Data plane Traffic Topology Metrics Workloads …" at bounding box center [750, 524] width 1243 height 909
type input "samegame-controller"
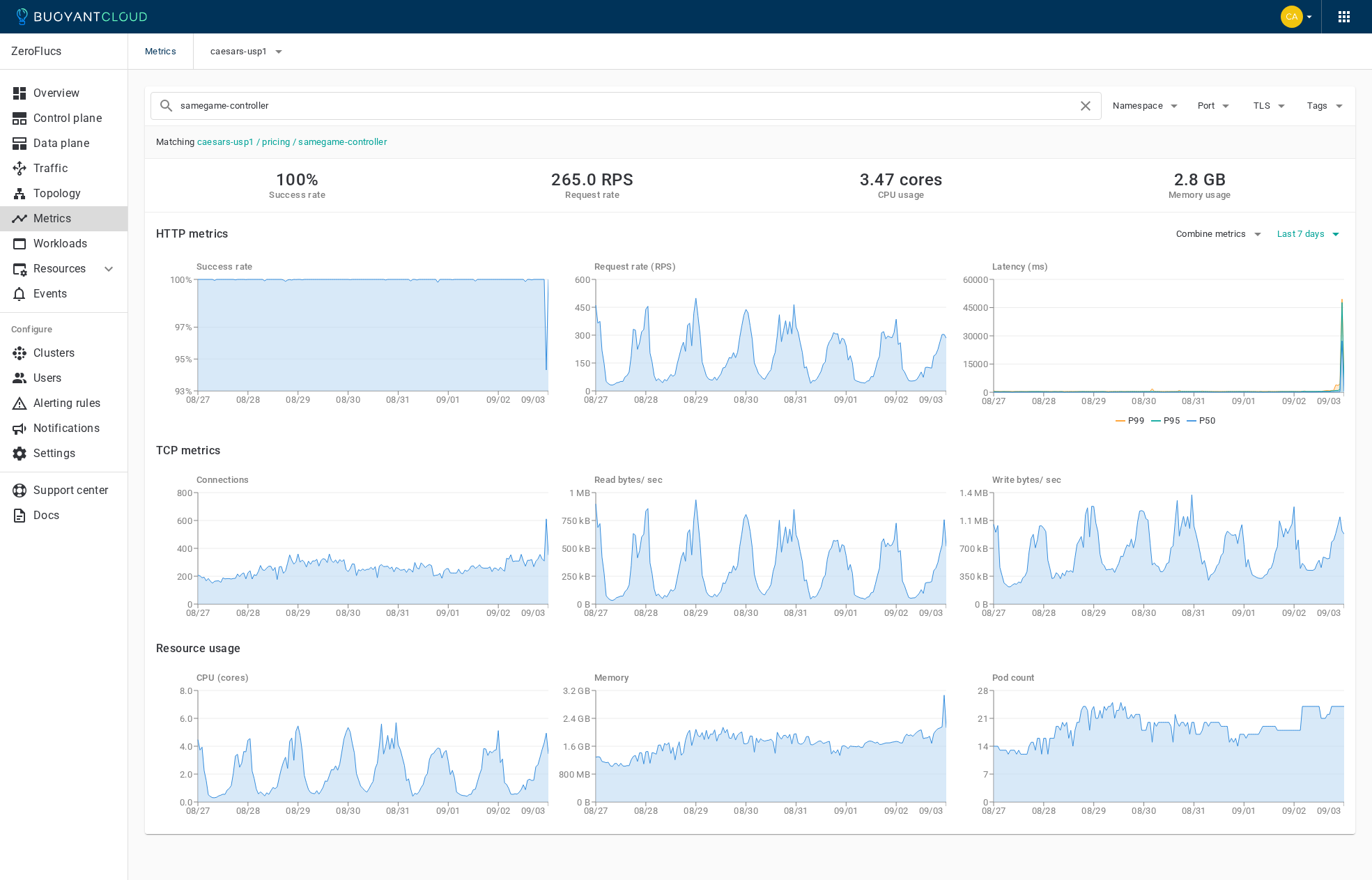
click at [1283, 225] on button "Last 7 days" at bounding box center [1310, 234] width 67 height 21
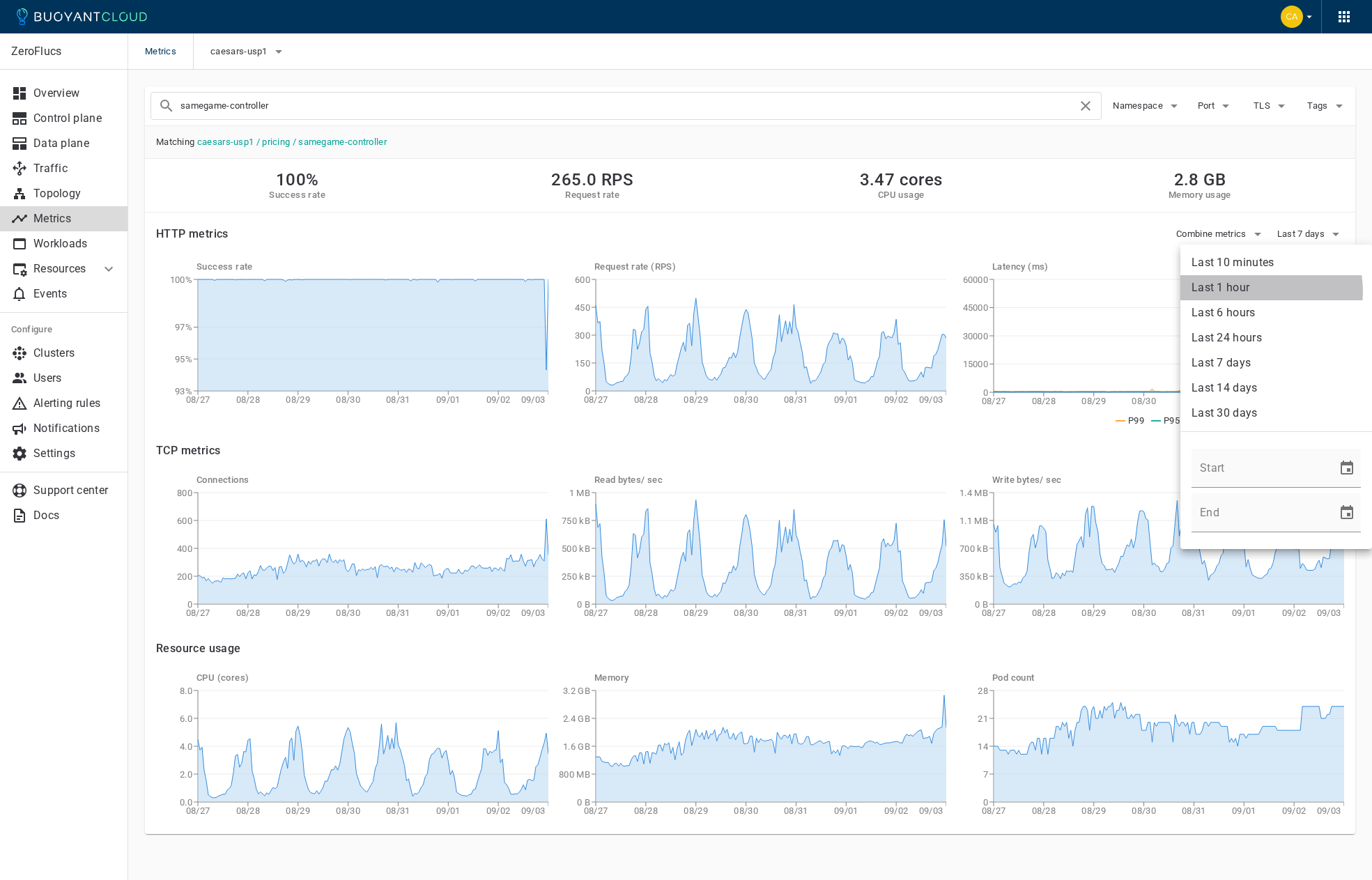
click at [1261, 291] on li "Last 1 hour" at bounding box center [1275, 287] width 191 height 25
